Goal: Transaction & Acquisition: Purchase product/service

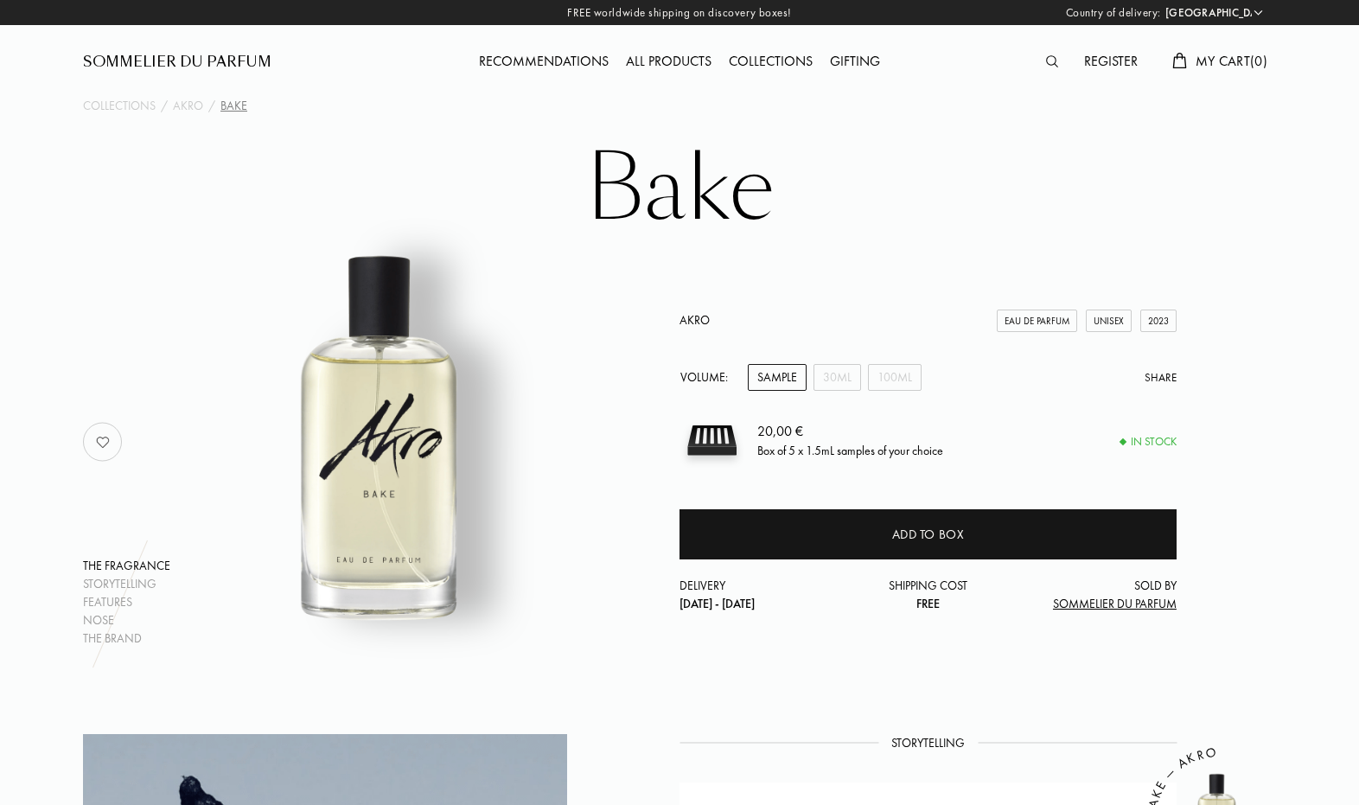
select select "ES"
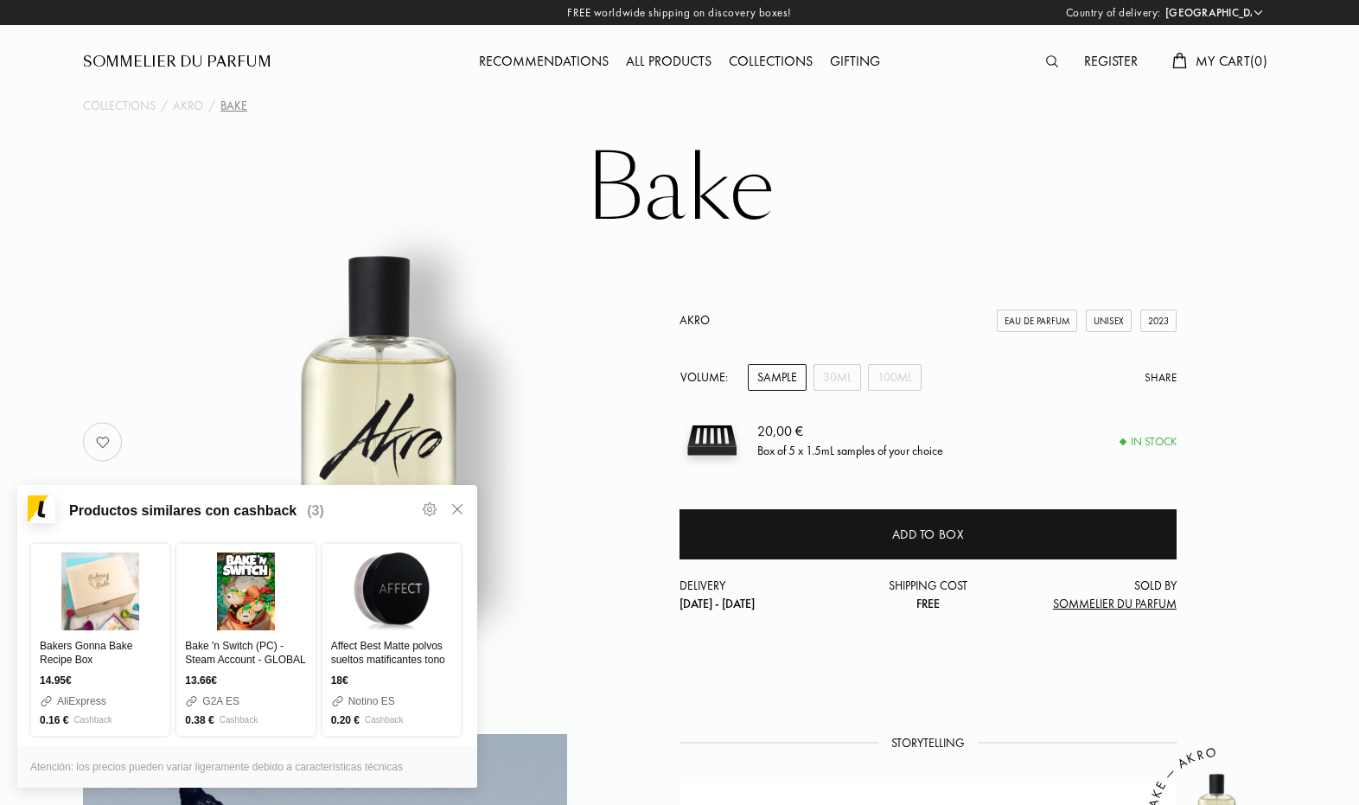
click at [457, 509] on icon at bounding box center [457, 509] width 14 height 14
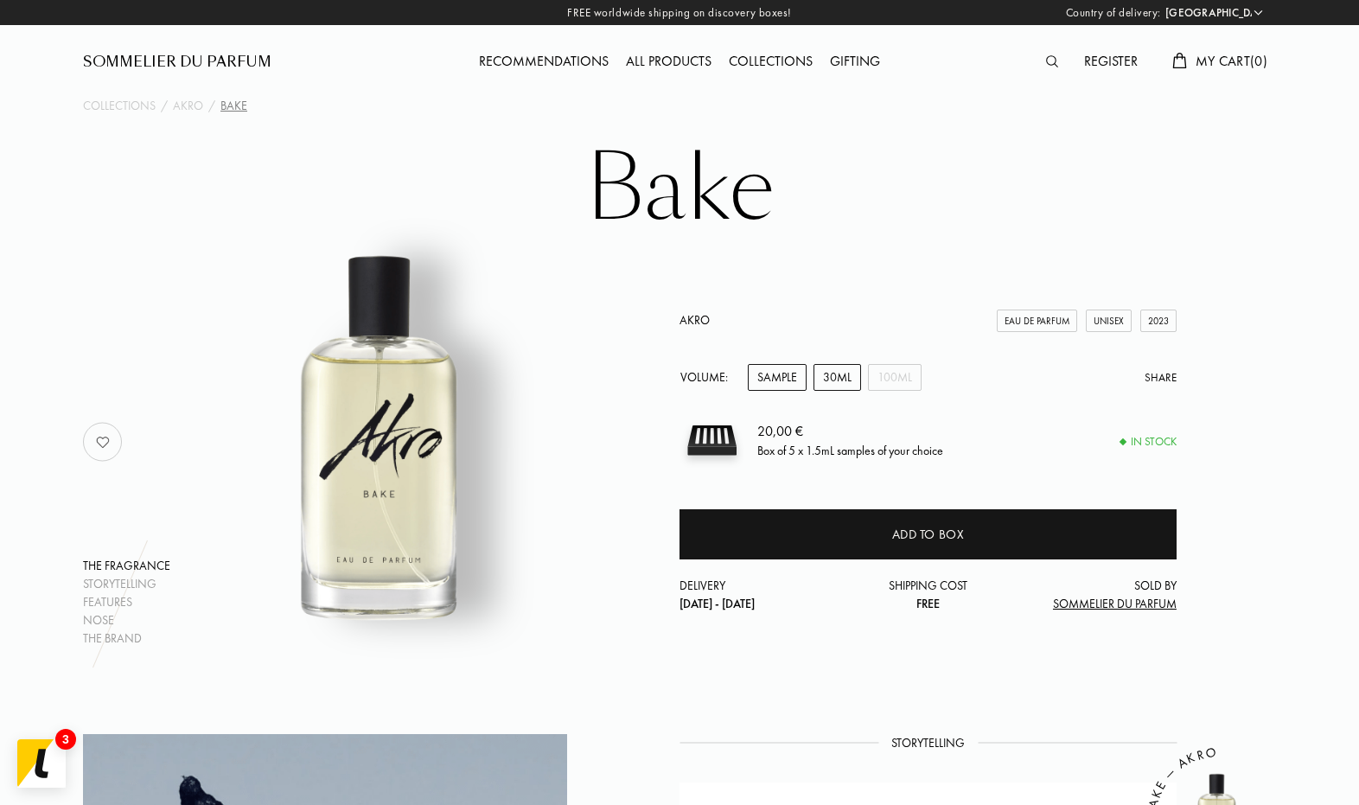
click at [833, 378] on div "30mL" at bounding box center [838, 377] width 48 height 27
click at [902, 381] on div "100mL" at bounding box center [895, 377] width 54 height 27
click at [783, 380] on div "Sample" at bounding box center [777, 377] width 59 height 27
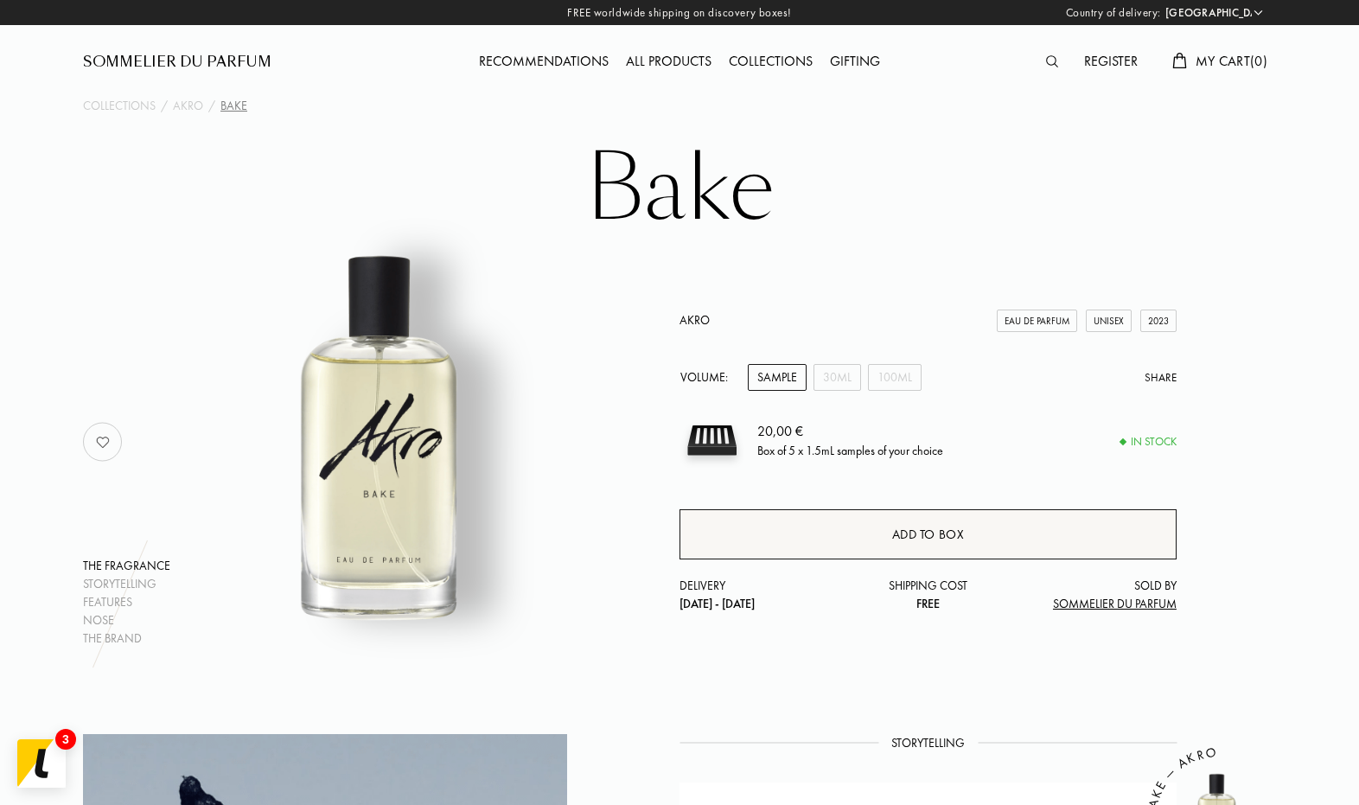
click at [879, 533] on div "Add to box" at bounding box center [928, 534] width 497 height 50
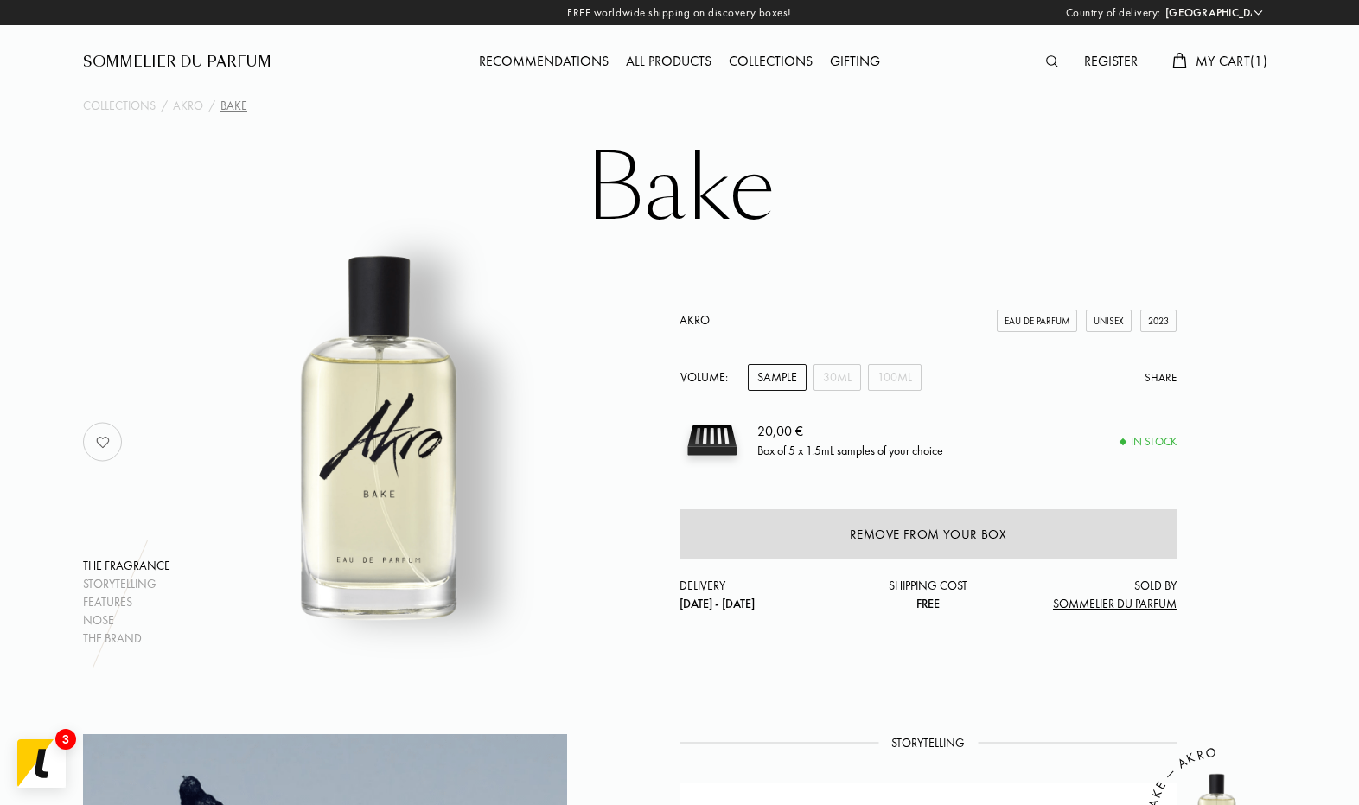
click at [667, 59] on div "All products" at bounding box center [668, 62] width 103 height 22
